Goal: Entertainment & Leisure: Consume media (video, audio)

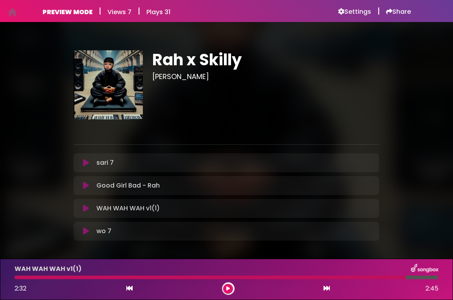
click at [85, 164] on icon at bounding box center [86, 163] width 6 height 8
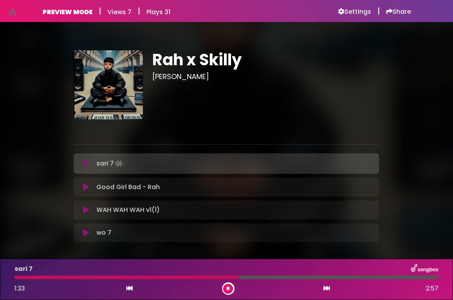
scroll to position [33, 0]
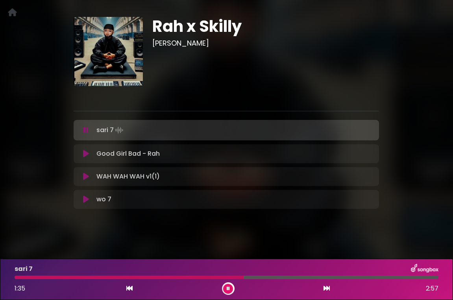
click at [89, 128] on button at bounding box center [85, 130] width 15 height 8
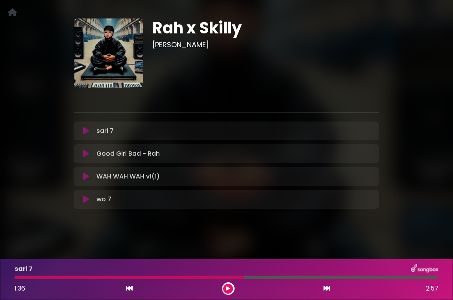
click at [86, 153] on icon at bounding box center [86, 154] width 6 height 8
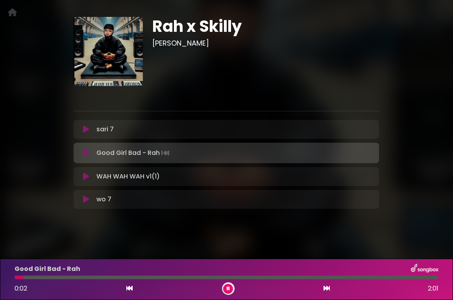
click at [67, 280] on div "Good Girl Bad - Rah 0:02 2:01" at bounding box center [226, 279] width 433 height 31
click at [67, 277] on div at bounding box center [227, 278] width 424 height 4
click at [86, 177] on icon at bounding box center [86, 177] width 6 height 8
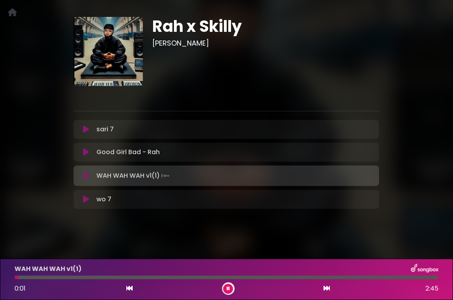
click at [81, 278] on div at bounding box center [227, 278] width 424 height 4
click at [86, 198] on icon at bounding box center [86, 200] width 6 height 8
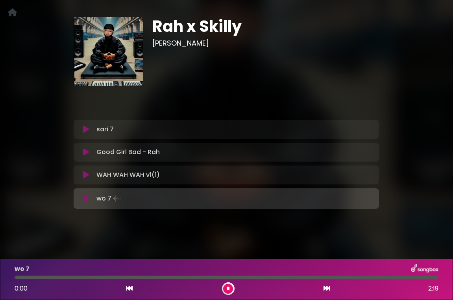
click at [81, 278] on div at bounding box center [227, 278] width 424 height 4
click at [42, 277] on div at bounding box center [51, 278] width 72 height 4
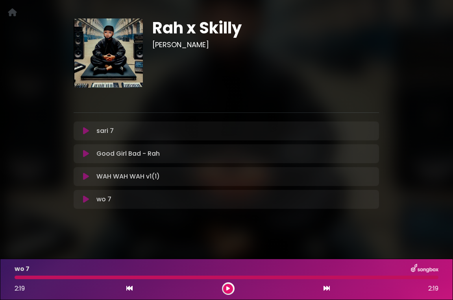
click at [88, 177] on icon at bounding box center [86, 177] width 6 height 8
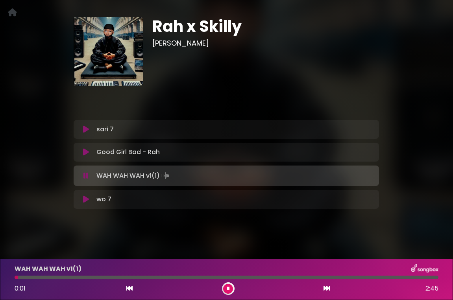
click at [87, 277] on div at bounding box center [227, 278] width 424 height 4
click at [87, 175] on icon at bounding box center [85, 176] width 5 height 8
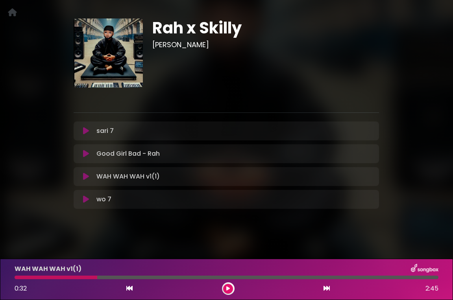
click at [86, 133] on div "sari 7 Loading Track..." at bounding box center [226, 130] width 296 height 9
click at [86, 133] on icon at bounding box center [86, 131] width 6 height 8
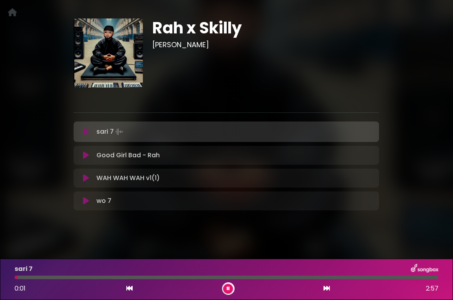
click at [81, 277] on div at bounding box center [227, 278] width 424 height 4
click at [63, 279] on div at bounding box center [39, 278] width 49 height 4
click at [88, 132] on icon at bounding box center [85, 132] width 5 height 8
